Goal: Complete application form

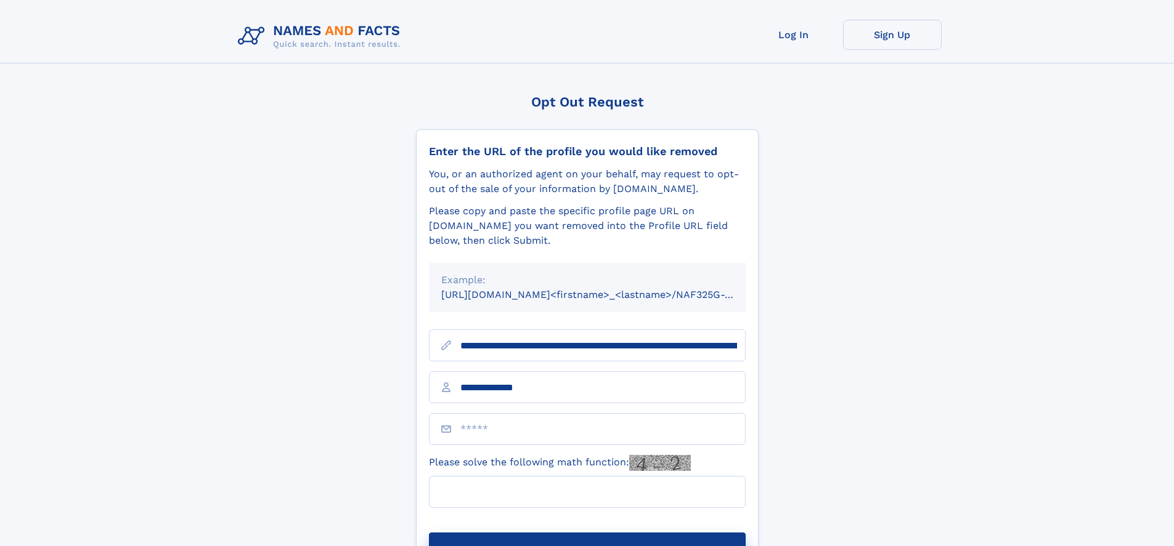
type input "**********"
type input "*"
click at [586, 533] on button "Submit Opt Out Request" at bounding box center [587, 552] width 317 height 39
